Goal: Download file/media

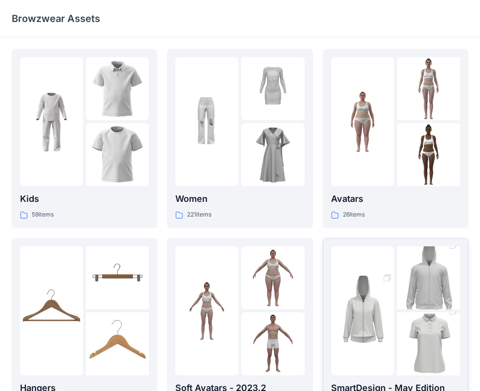
click at [365, 298] on img at bounding box center [362, 310] width 63 height 95
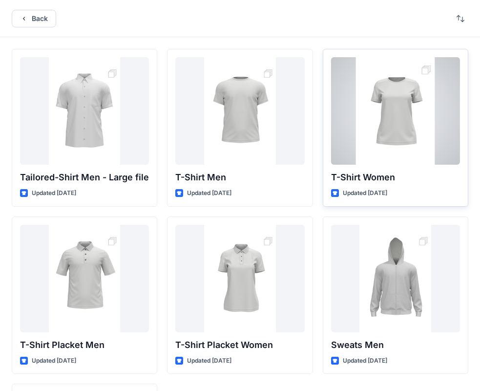
click at [393, 175] on p "T-Shirt Women" at bounding box center [395, 177] width 129 height 14
click at [394, 156] on div at bounding box center [395, 110] width 129 height 107
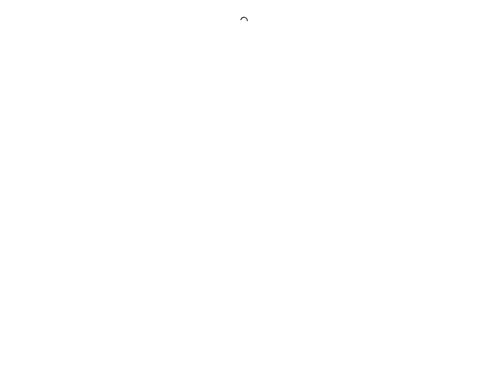
click at [394, 156] on div at bounding box center [244, 195] width 488 height 391
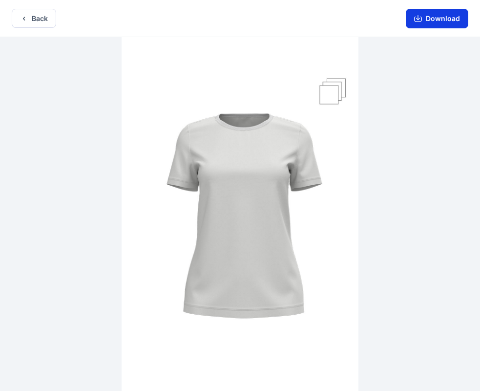
click at [439, 22] on button "Download" at bounding box center [437, 19] width 62 height 20
